Goal: Find specific page/section: Find specific page/section

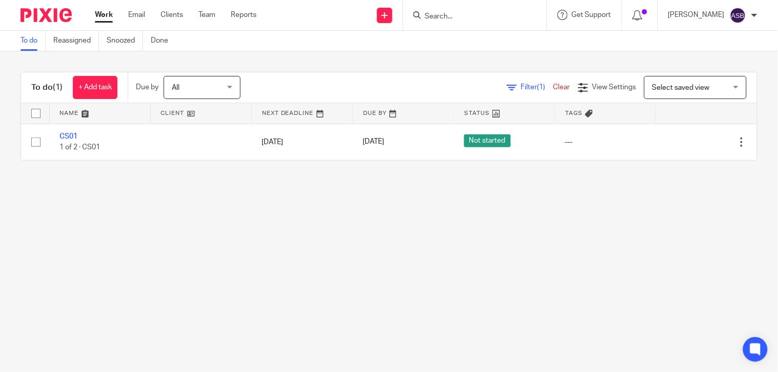
click at [424, 12] on input "Search" at bounding box center [470, 16] width 92 height 9
paste input "NEEDHAM M"
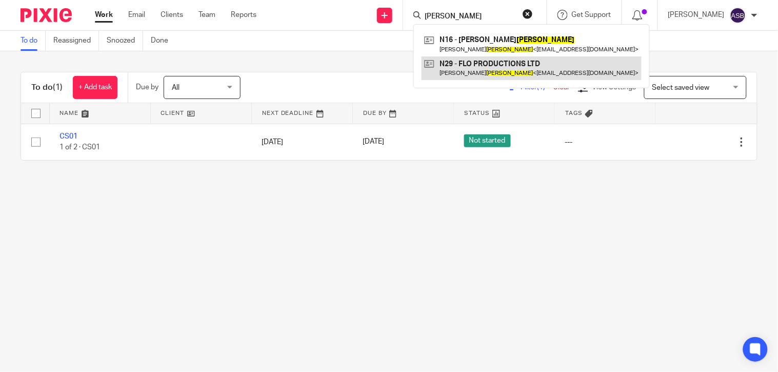
type input "NEEDHAM"
click at [552, 64] on link at bounding box center [531, 68] width 220 height 24
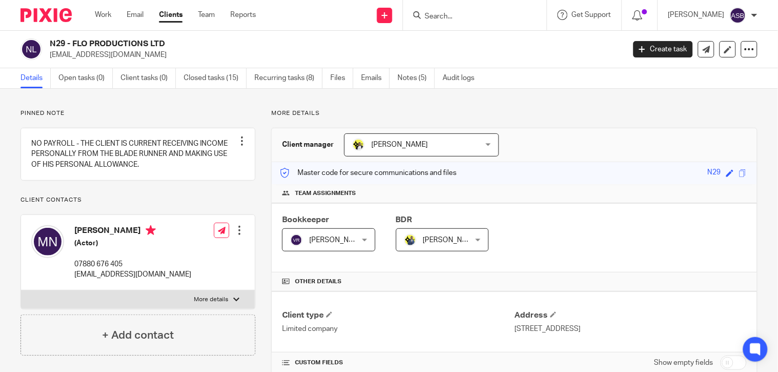
drag, startPoint x: 70, startPoint y: 44, endPoint x: 105, endPoint y: 44, distance: 34.9
click at [105, 44] on h2 "N29 - FLO PRODUCTIONS LTD" at bounding box center [277, 43] width 454 height 11
drag, startPoint x: 105, startPoint y: 44, endPoint x: 80, endPoint y: 44, distance: 24.6
click at [103, 44] on h2 "N29 - FLO PRODUCTIONS LTD" at bounding box center [277, 43] width 454 height 11
click at [79, 44] on h2 "N29 - FLO PRODUCTIONS LTD" at bounding box center [277, 43] width 454 height 11
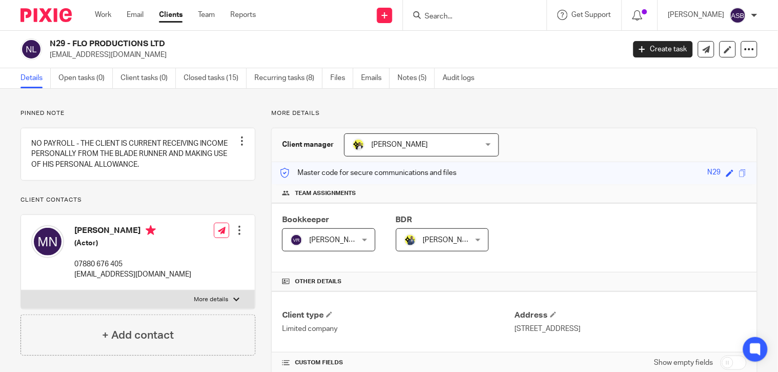
drag, startPoint x: 73, startPoint y: 43, endPoint x: 130, endPoint y: 41, distance: 56.9
click at [130, 41] on h2 "N29 - FLO PRODUCTIONS LTD" at bounding box center [277, 43] width 454 height 11
copy h2 "FLO PRODUCTI"
click at [454, 15] on input "Search" at bounding box center [470, 16] width 92 height 9
paste input "M40"
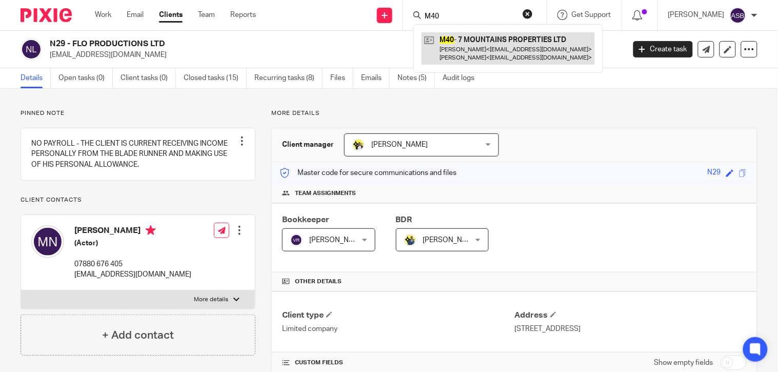
type input "M40"
click at [489, 39] on link at bounding box center [507, 48] width 173 height 32
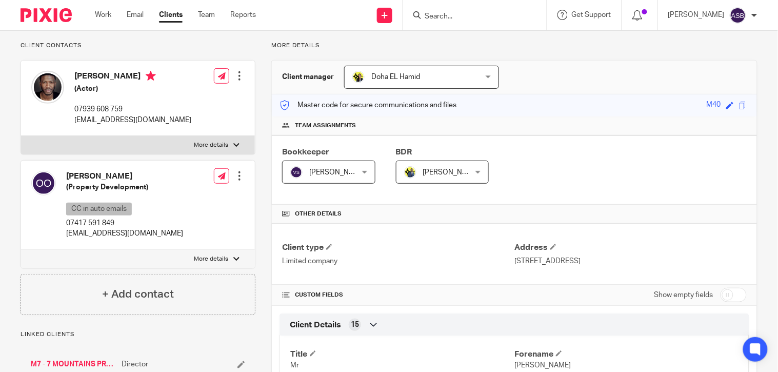
scroll to position [171, 0]
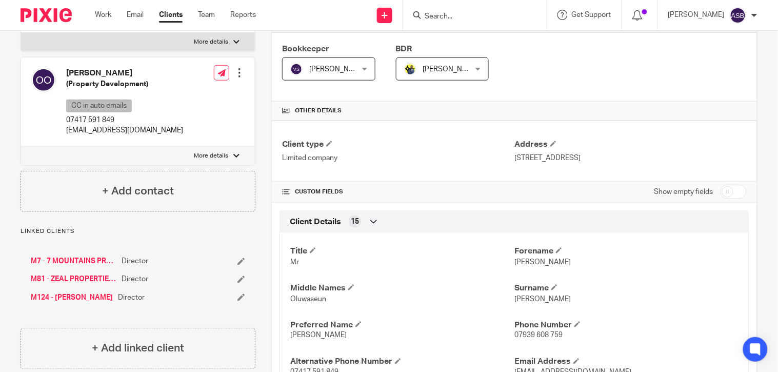
click at [73, 259] on link "M7 - 7 MOUNTAINS PRODUCTIONS LTD" at bounding box center [74, 261] width 86 height 10
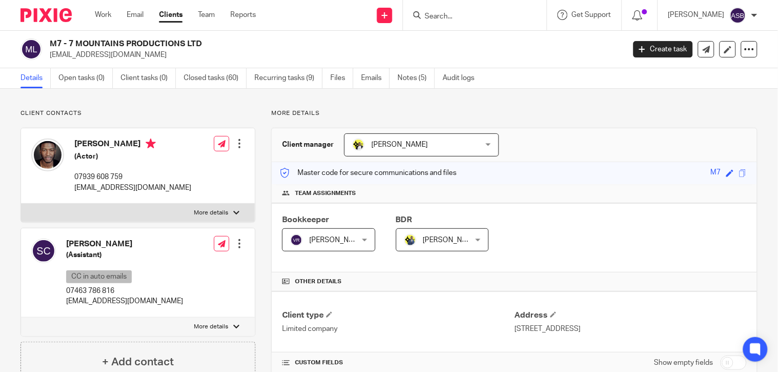
click at [183, 44] on h2 "M7 - 7 MOUNTAINS PRODUCTIONS LTD" at bounding box center [277, 43] width 454 height 11
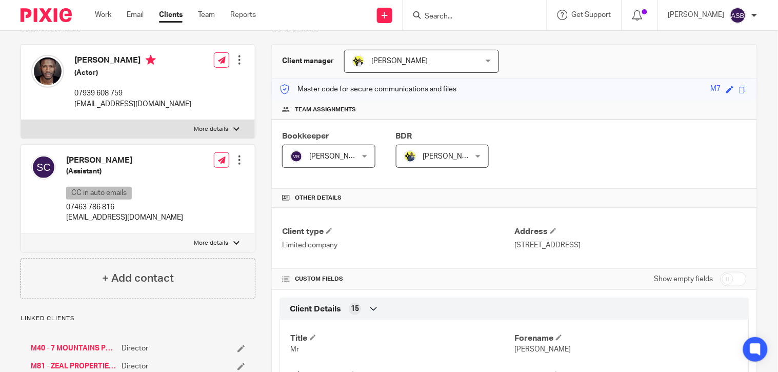
scroll to position [228, 0]
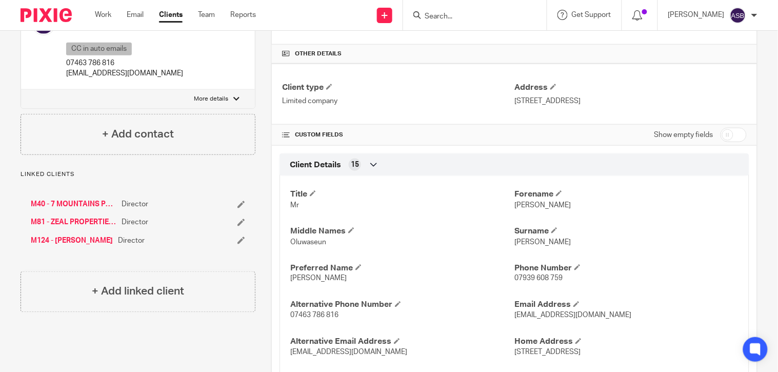
click at [74, 219] on link "M81 - ZEAL PROPERTIES & CONSTRUCTION LTD*" at bounding box center [74, 222] width 86 height 10
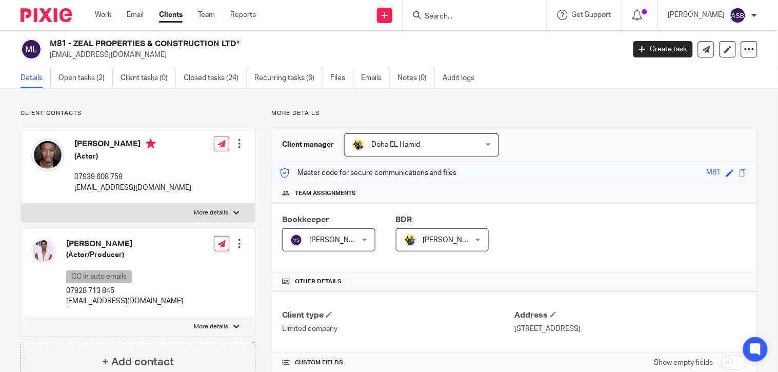
drag, startPoint x: 73, startPoint y: 43, endPoint x: 183, endPoint y: 43, distance: 109.7
click at [183, 43] on h2 "M81 - ZEAL PROPERTIES & CONSTRUCTION LTD*" at bounding box center [277, 43] width 454 height 11
copy h2 "ZEAL PROPERTIES & CONST"
click at [453, 14] on input "Search" at bounding box center [470, 16] width 92 height 9
paste input "C93"
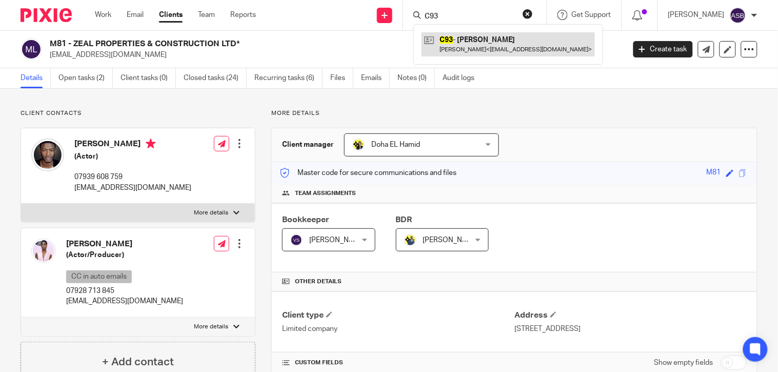
type input "C93"
click at [460, 44] on link at bounding box center [507, 44] width 173 height 24
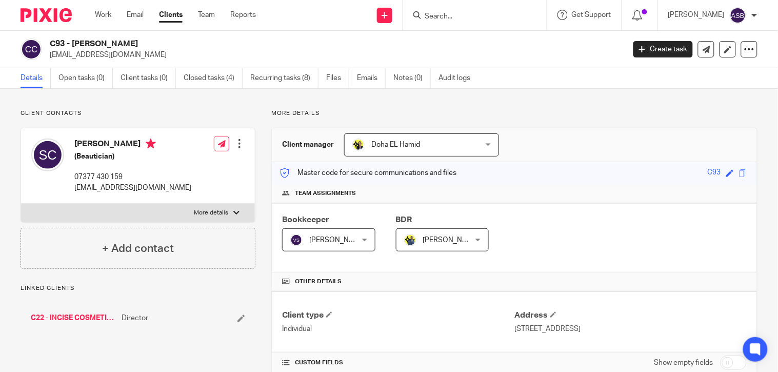
drag, startPoint x: 0, startPoint y: 0, endPoint x: 147, endPoint y: 43, distance: 153.2
click at [147, 43] on h2 "C93 - [PERSON_NAME]" at bounding box center [277, 43] width 454 height 11
copy h2 "[PERSON_NAME]"
click at [445, 12] on input "Search" at bounding box center [470, 16] width 92 height 9
paste input "P65"
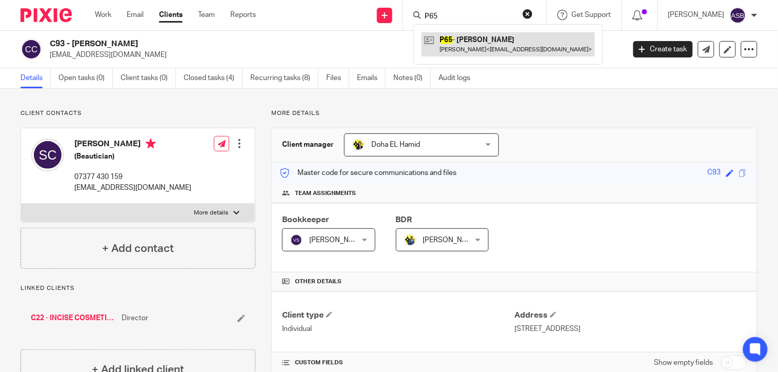
type input "P65"
click at [450, 36] on link at bounding box center [507, 44] width 173 height 24
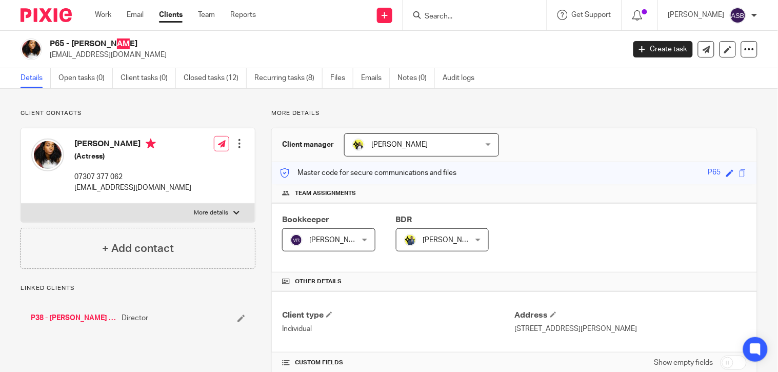
drag, startPoint x: 0, startPoint y: 0, endPoint x: 57, endPoint y: 47, distance: 74.0
click at [57, 47] on h2 "P65 - [PERSON_NAME]" at bounding box center [277, 43] width 454 height 11
click at [458, 13] on input "Search" at bounding box center [470, 16] width 92 height 9
paste input "D39"
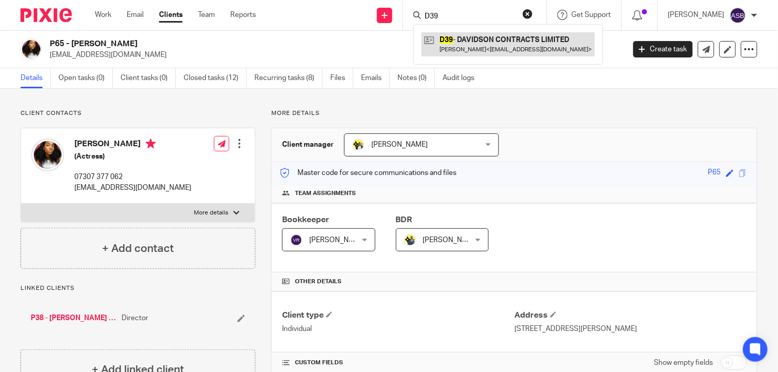
type input "D39"
click at [460, 50] on link at bounding box center [507, 44] width 173 height 24
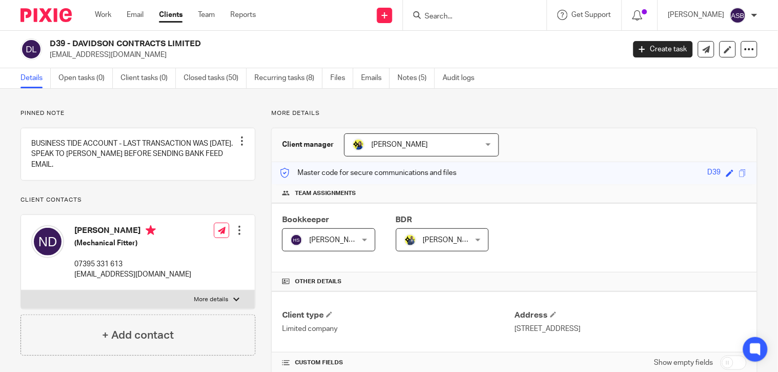
click at [154, 43] on h2 "D39 - DAVIDSON CONTRACTS LIMITED" at bounding box center [277, 43] width 454 height 11
click at [441, 10] on form at bounding box center [478, 15] width 109 height 13
click at [436, 18] on input "Search" at bounding box center [470, 16] width 92 height 9
paste input "SHINE ALOUD UK"
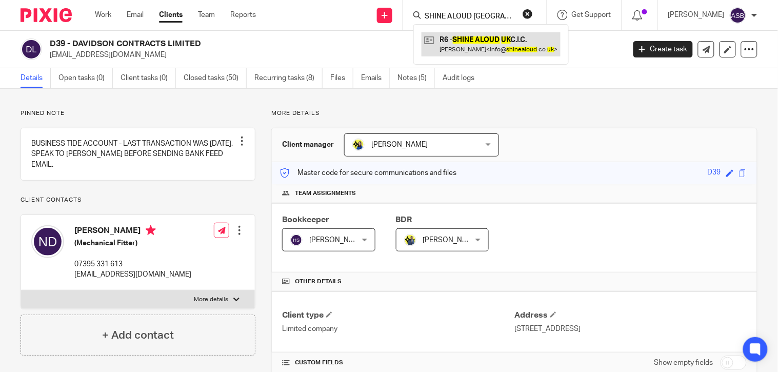
type input "SHINE ALOUD UK"
click at [470, 44] on link at bounding box center [490, 44] width 139 height 24
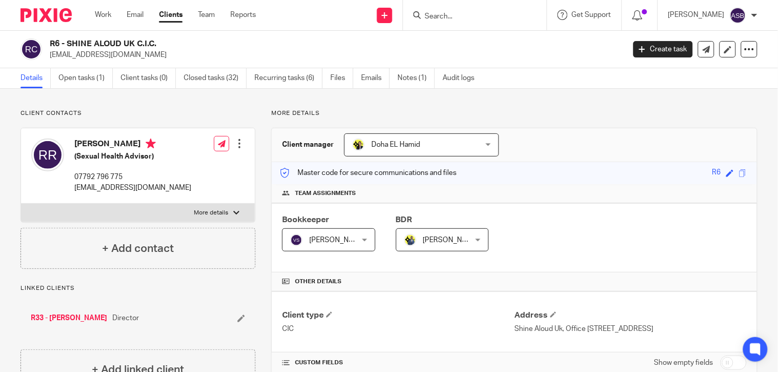
drag, startPoint x: 68, startPoint y: 42, endPoint x: 123, endPoint y: 44, distance: 55.4
click at [123, 44] on h2 "R6 - SHINE ALOUD UK C.I.C." at bounding box center [277, 43] width 454 height 11
copy h2 "SHINE ALOUD"
click at [430, 17] on input "Search" at bounding box center [470, 16] width 92 height 9
paste input "MULHERON ENGINEERIN"
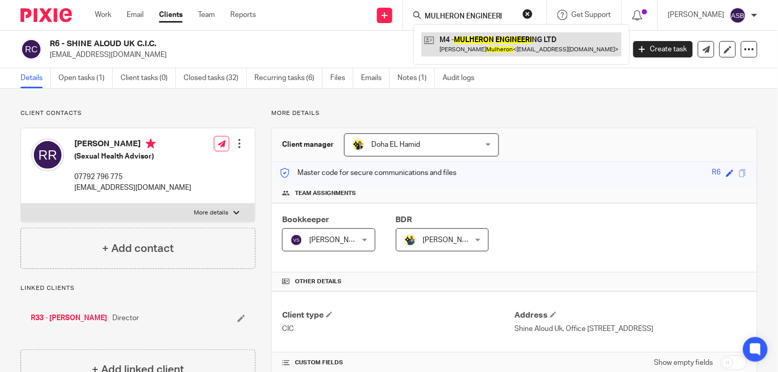
type input "MULHERON ENGINEERI"
drag, startPoint x: 480, startPoint y: 44, endPoint x: 318, endPoint y: 23, distance: 163.4
click at [480, 44] on link at bounding box center [521, 44] width 200 height 24
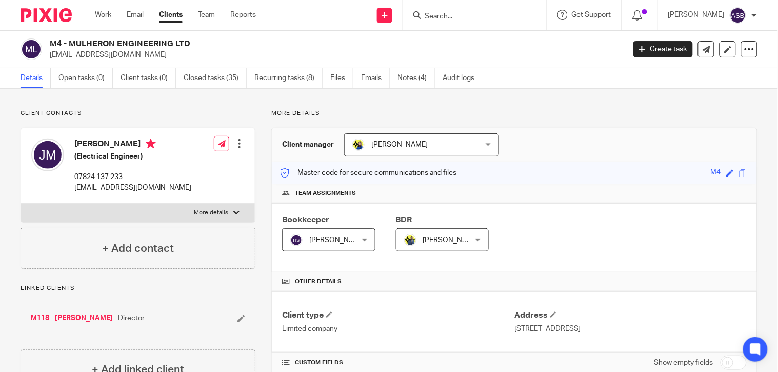
drag, startPoint x: 70, startPoint y: 43, endPoint x: 157, endPoint y: 43, distance: 87.2
click at [157, 43] on h2 "M4 - MULHERON ENGINEERING LTD" at bounding box center [277, 43] width 454 height 11
copy h2 "MULHERON ENGINEER"
